Goal: Information Seeking & Learning: Learn about a topic

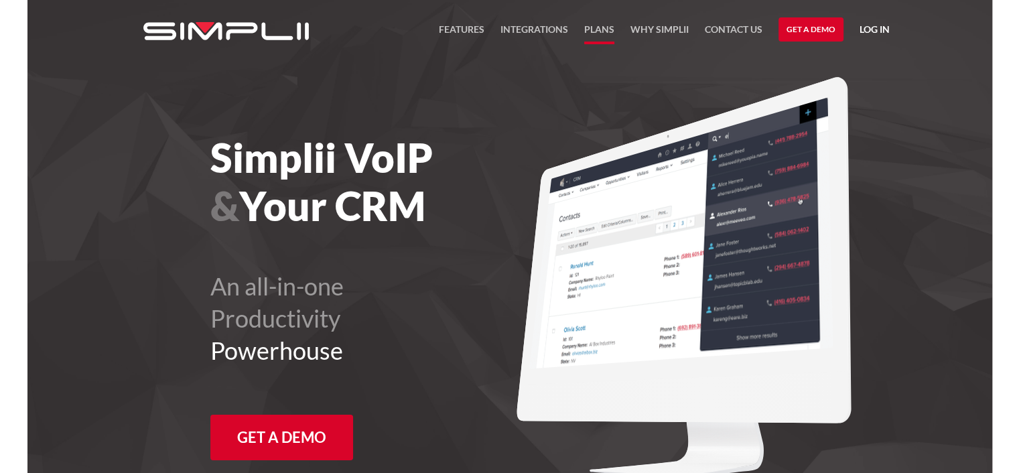
click at [599, 29] on link "Plans" at bounding box center [599, 32] width 30 height 23
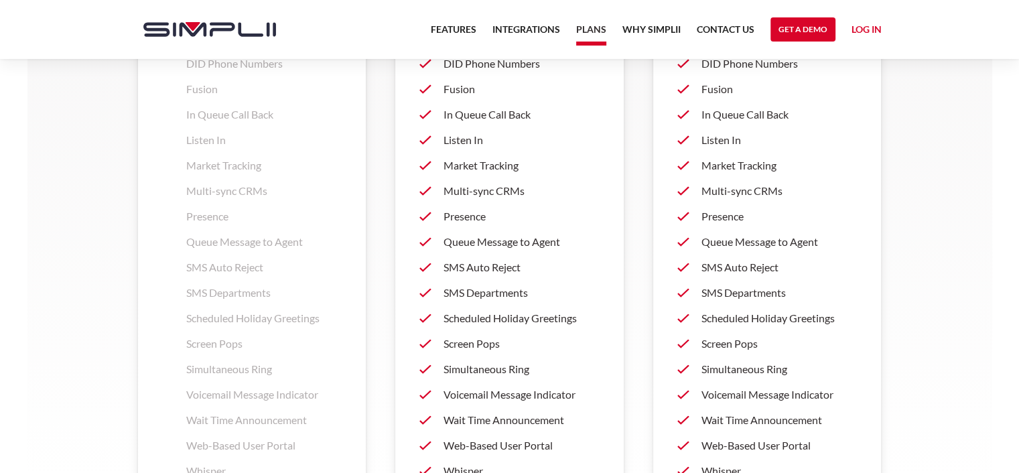
scroll to position [1206, 0]
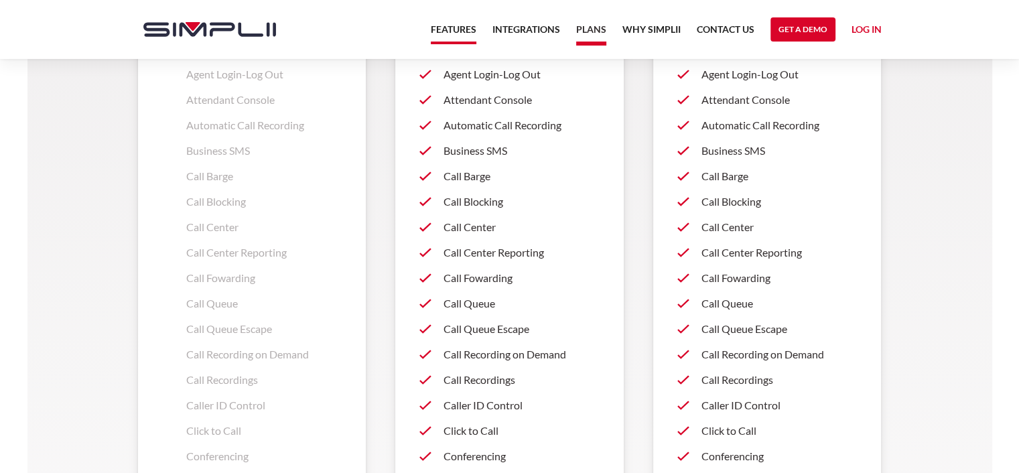
click at [440, 35] on link "Features" at bounding box center [454, 32] width 46 height 23
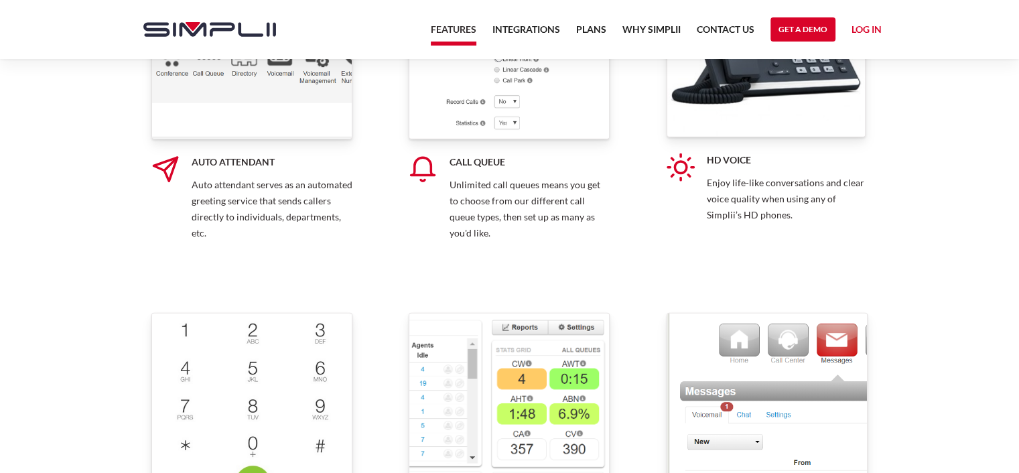
scroll to position [3550, 0]
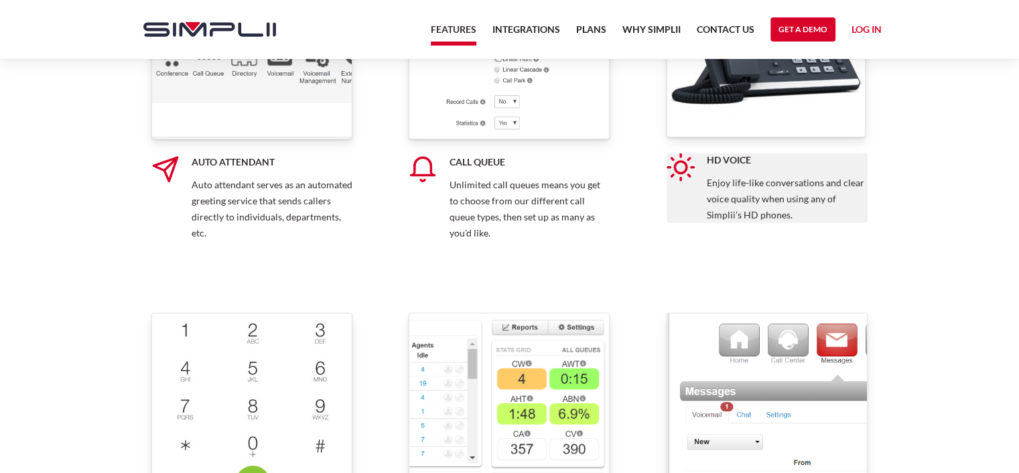
click at [790, 200] on p "Enjoy life-like conversations and clear voice quality when using any of Simplii…" at bounding box center [787, 199] width 161 height 48
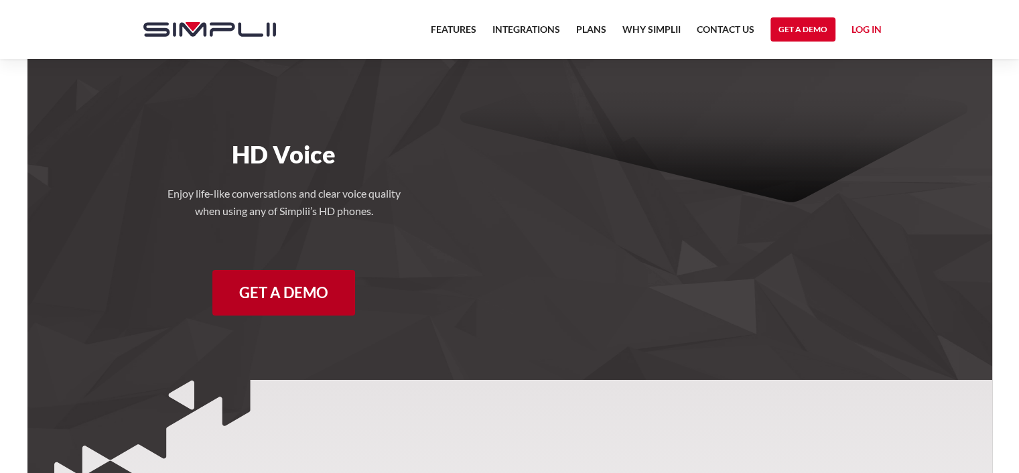
click at [300, 284] on link "Get a Demo" at bounding box center [283, 293] width 143 height 46
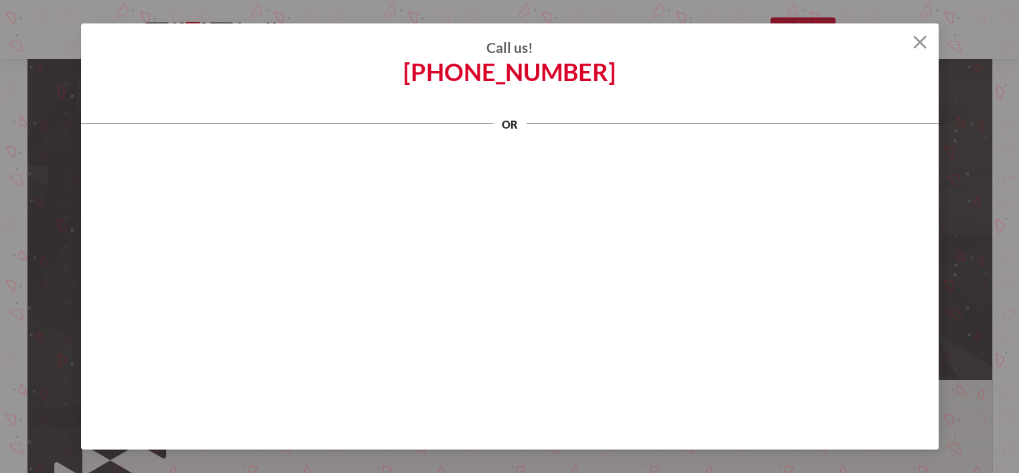
click at [918, 41] on img at bounding box center [919, 41] width 13 height 13
